Goal: Task Accomplishment & Management: Complete application form

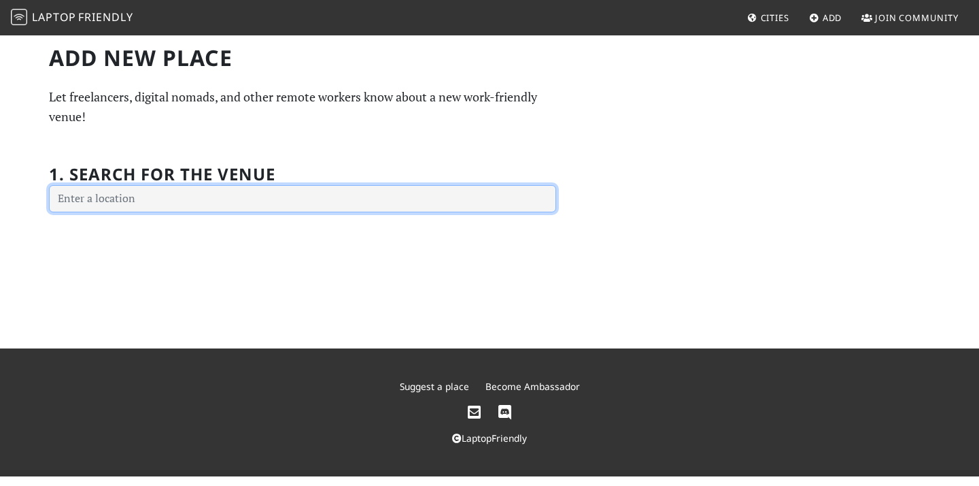
click at [149, 196] on input "text" at bounding box center [302, 198] width 507 height 27
paste input "Whitechapel"
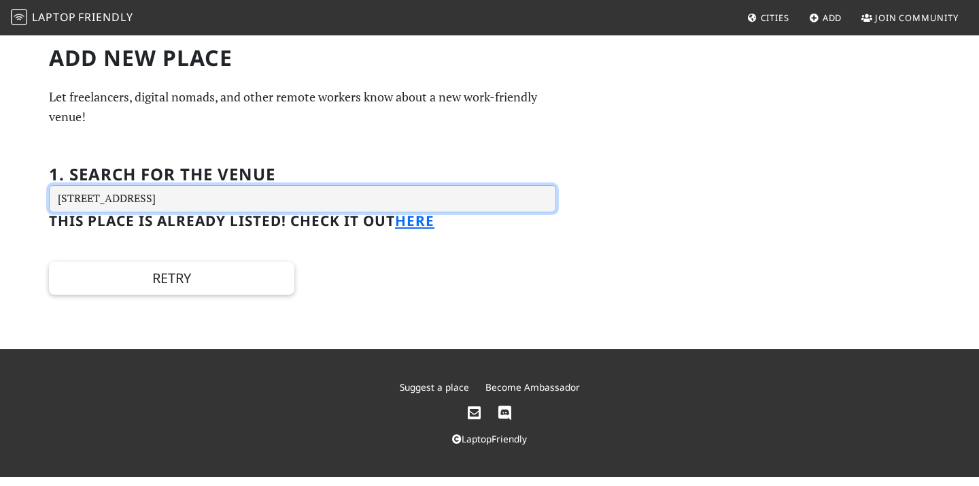
click at [337, 197] on input "77-82 Whitechapel High St, London E1 7QX, UK" at bounding box center [302, 198] width 507 height 27
type input "77-82 Whitechapel High St, London E1 7QX, UK"
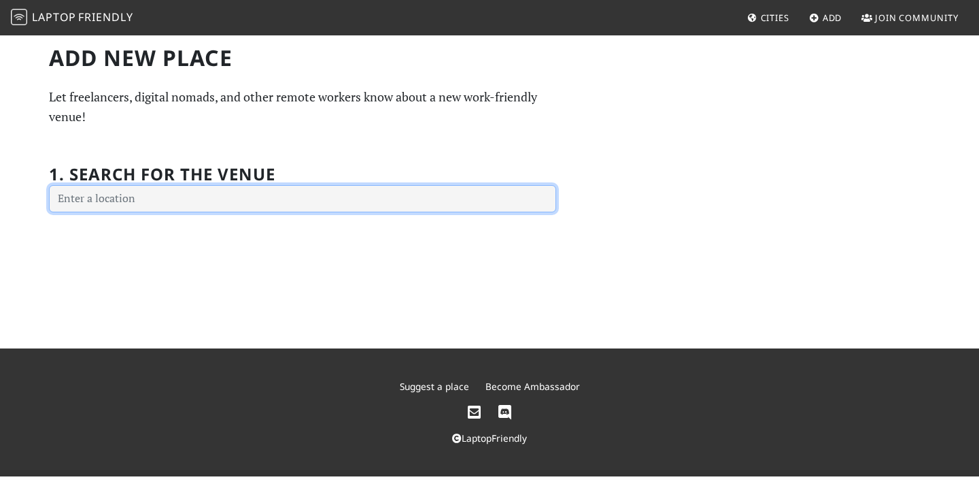
click at [237, 207] on input "text" at bounding box center [302, 198] width 507 height 27
click at [235, 203] on input "text" at bounding box center [302, 198] width 507 height 27
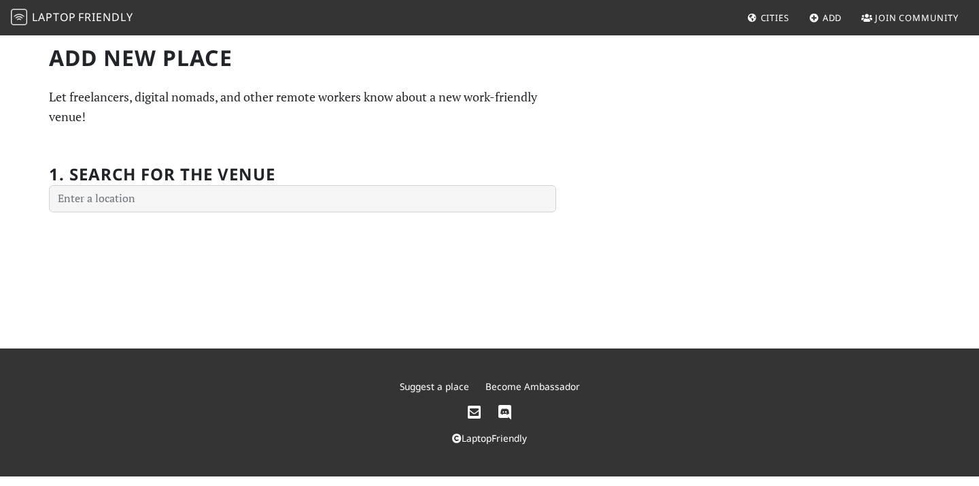
click at [155, 133] on div "Add new Place Let freelancers, digital nomads, and other remote workers know ab…" at bounding box center [303, 128] width 524 height 167
click at [121, 112] on p "Let freelancers, digital nomads, and other remote workers know about a new work…" at bounding box center [302, 106] width 507 height 39
click at [71, 100] on p "Let freelancers, digital nomads, and other remote workers know about a new work…" at bounding box center [302, 106] width 507 height 39
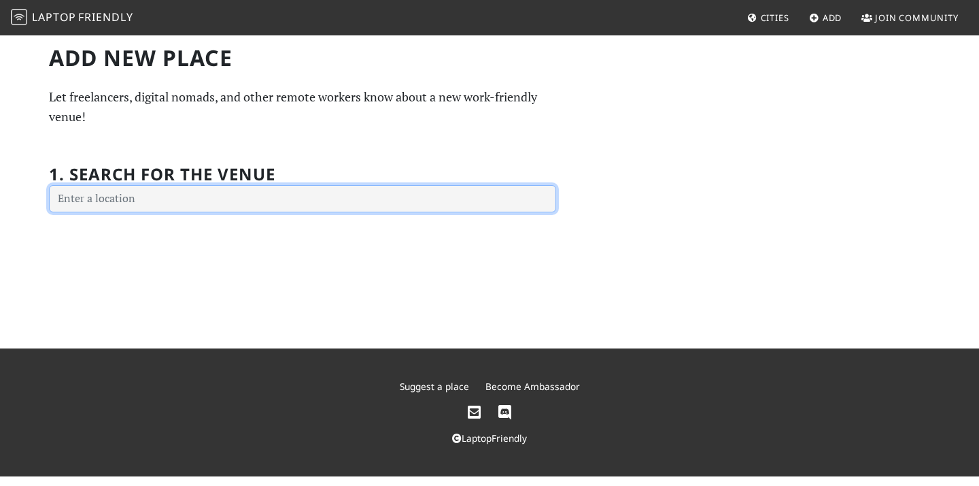
click at [218, 195] on input "text" at bounding box center [302, 198] width 507 height 27
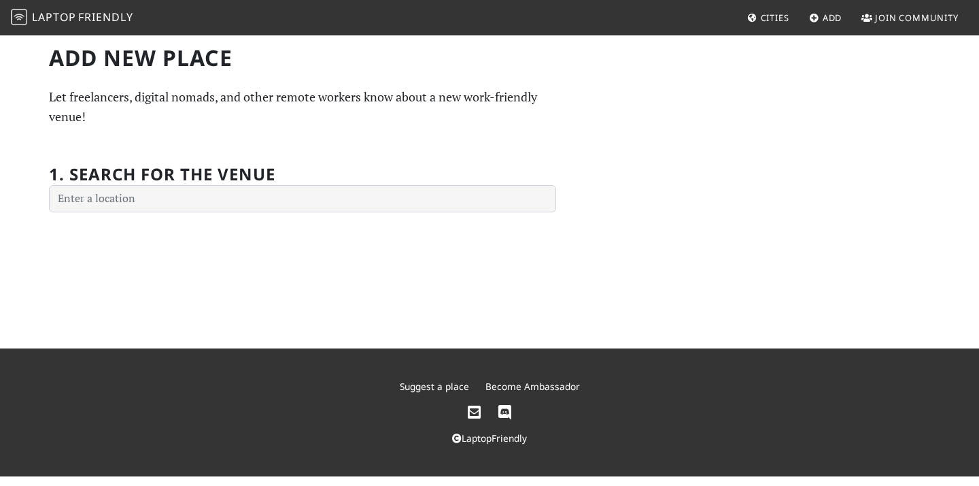
click at [39, 69] on div "Add new Place Let freelancers, digital nomads, and other remote workers know ab…" at bounding box center [489, 191] width 979 height 314
click at [89, 23] on span "Friendly" at bounding box center [105, 17] width 54 height 15
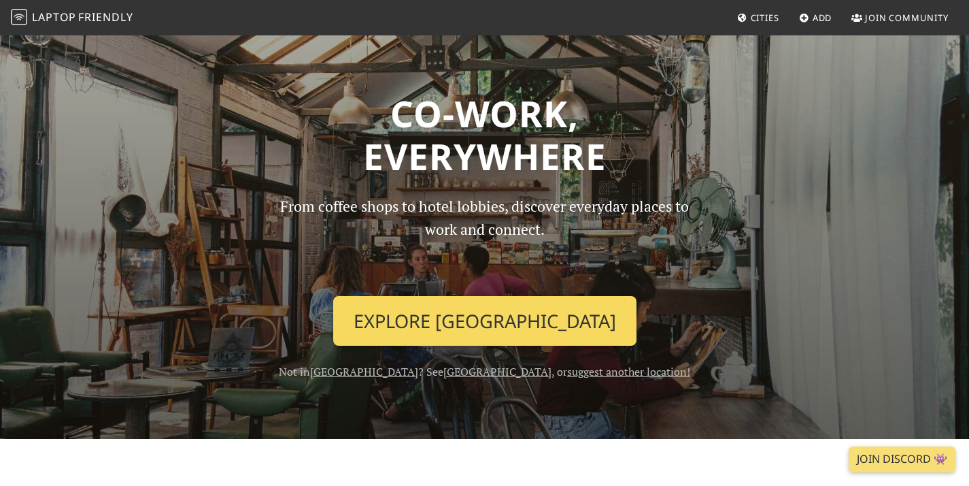
click at [483, 317] on link "Explore Helsinki" at bounding box center [484, 321] width 303 height 50
